Goal: Information Seeking & Learning: Compare options

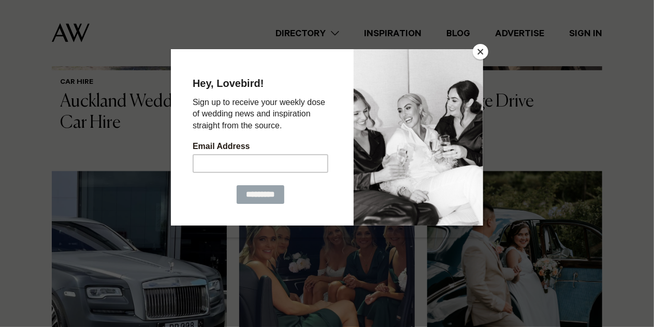
scroll to position [546, 0]
click at [481, 52] on button "Close" at bounding box center [481, 52] width 16 height 16
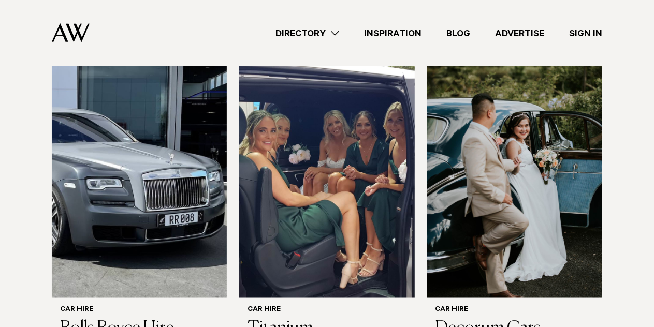
scroll to position [659, 0]
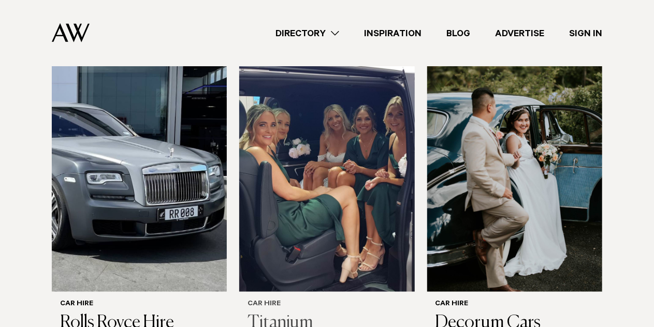
click at [361, 175] on img at bounding box center [326, 174] width 175 height 235
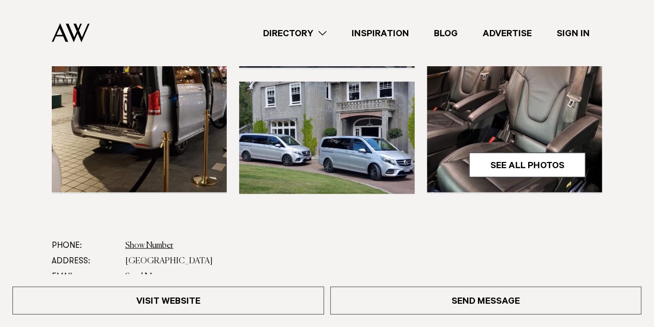
scroll to position [331, 0]
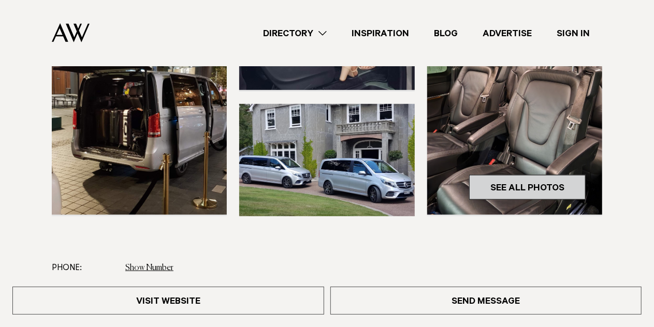
click at [551, 190] on link "See All Photos" at bounding box center [527, 187] width 117 height 25
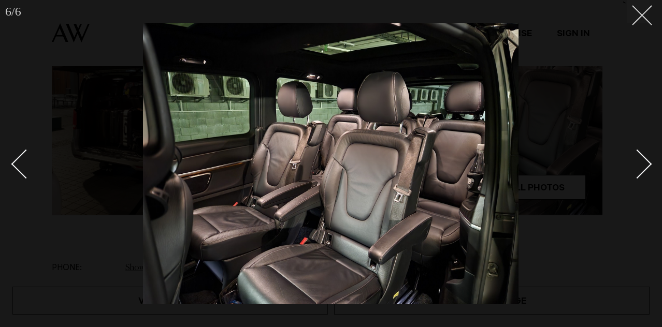
click at [643, 19] on button at bounding box center [638, 11] width 23 height 23
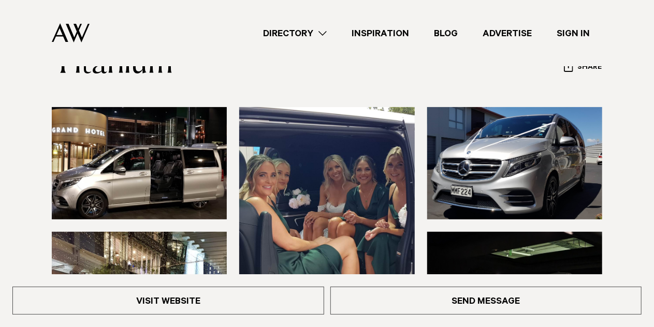
scroll to position [79, 0]
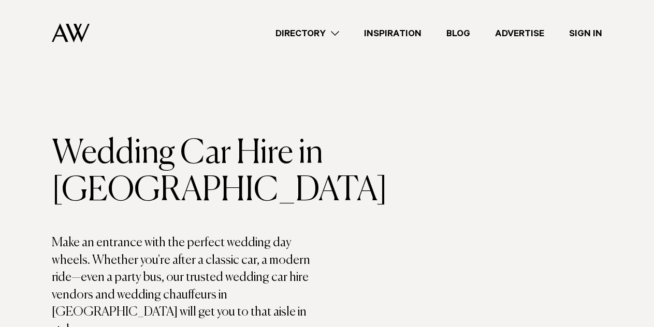
scroll to position [659, 0]
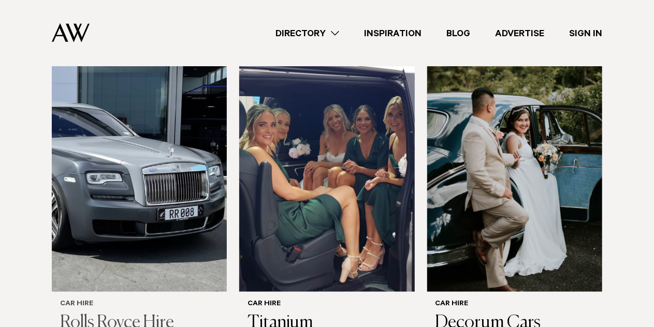
click at [79, 136] on img at bounding box center [139, 174] width 175 height 235
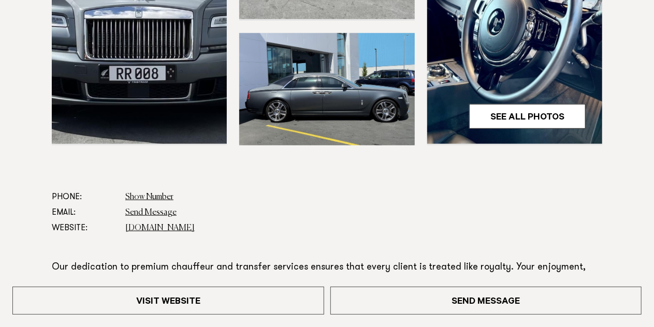
scroll to position [404, 0]
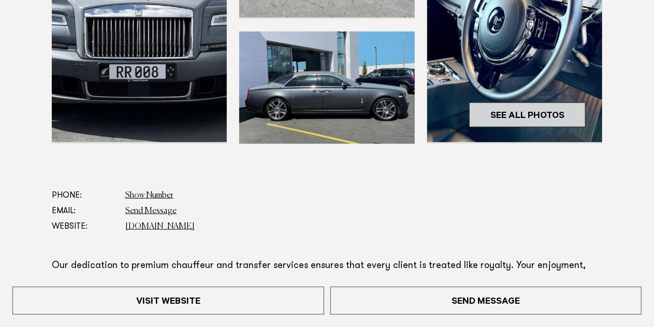
click at [565, 121] on link "See All Photos" at bounding box center [527, 115] width 117 height 25
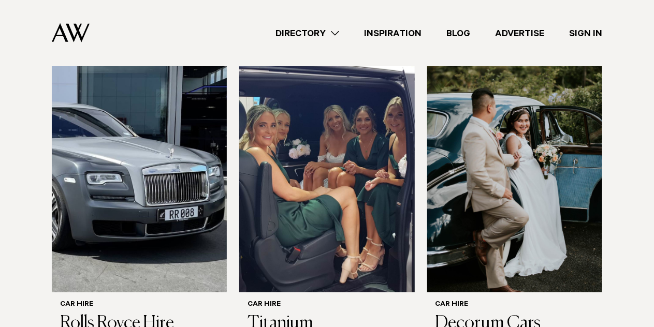
scroll to position [659, 0]
